Goal: Task Accomplishment & Management: Manage account settings

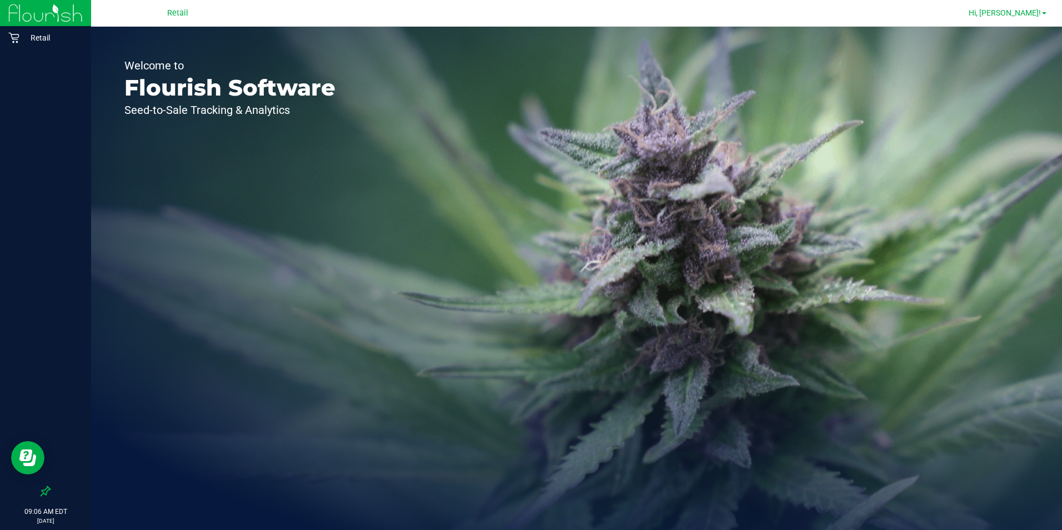
click at [1041, 17] on link "Hi, [PERSON_NAME]!" at bounding box center [1007, 13] width 87 height 12
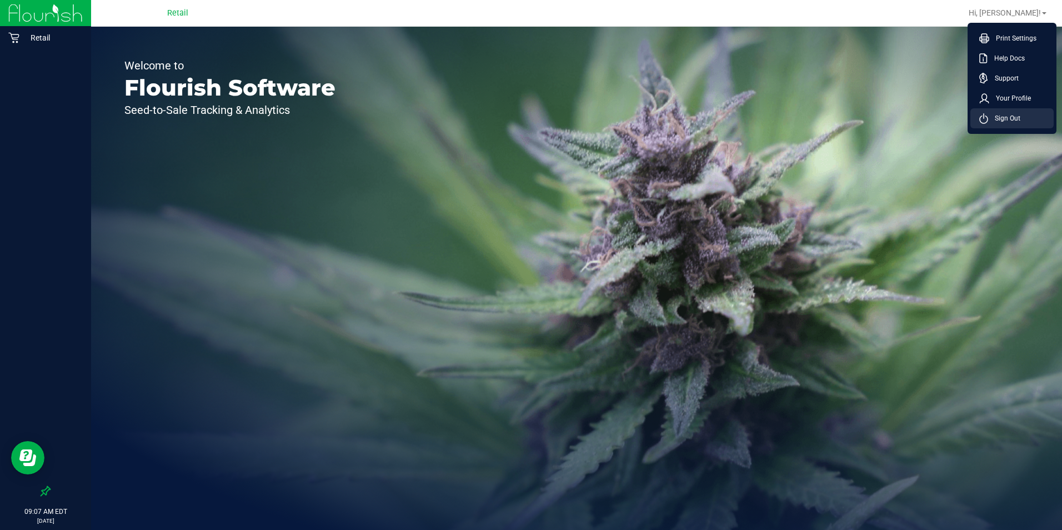
click at [1007, 118] on span "Sign Out" at bounding box center [1004, 118] width 32 height 11
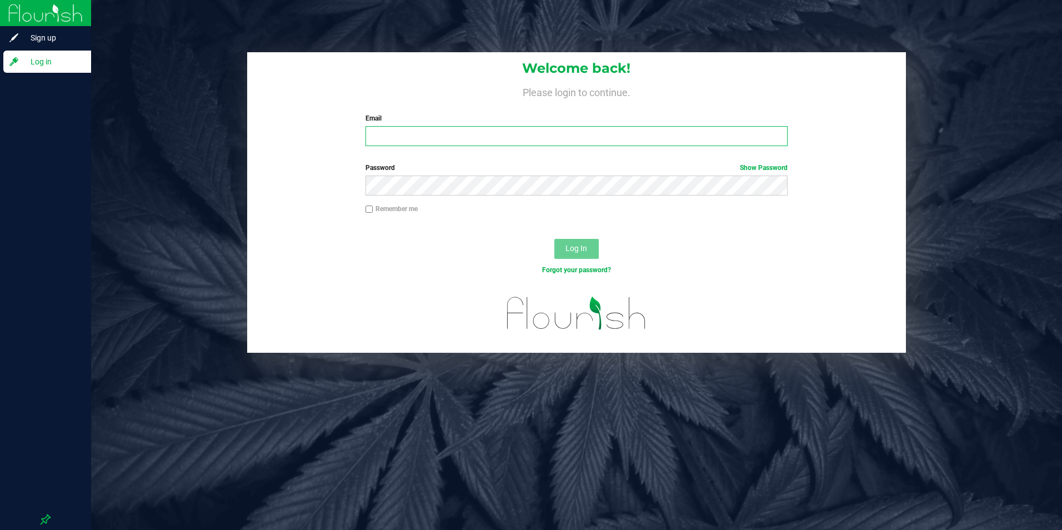
click at [425, 129] on input "Email" at bounding box center [576, 136] width 422 height 20
click at [503, 140] on input "[EMAIL_ADDRESS][DOMAIN_NAME]" at bounding box center [576, 136] width 422 height 20
type input "[EMAIL_ADDRESS][DOMAIN_NAME]"
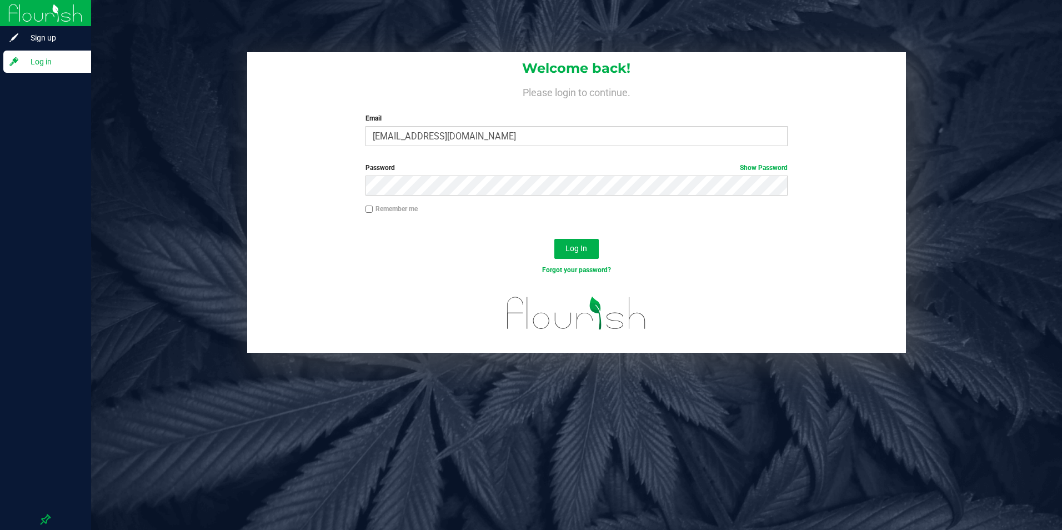
click at [369, 210] on input "Remember me" at bounding box center [369, 209] width 8 height 8
checkbox input "true"
click at [585, 250] on span "Log In" at bounding box center [576, 248] width 22 height 9
